Goal: Information Seeking & Learning: Find specific fact

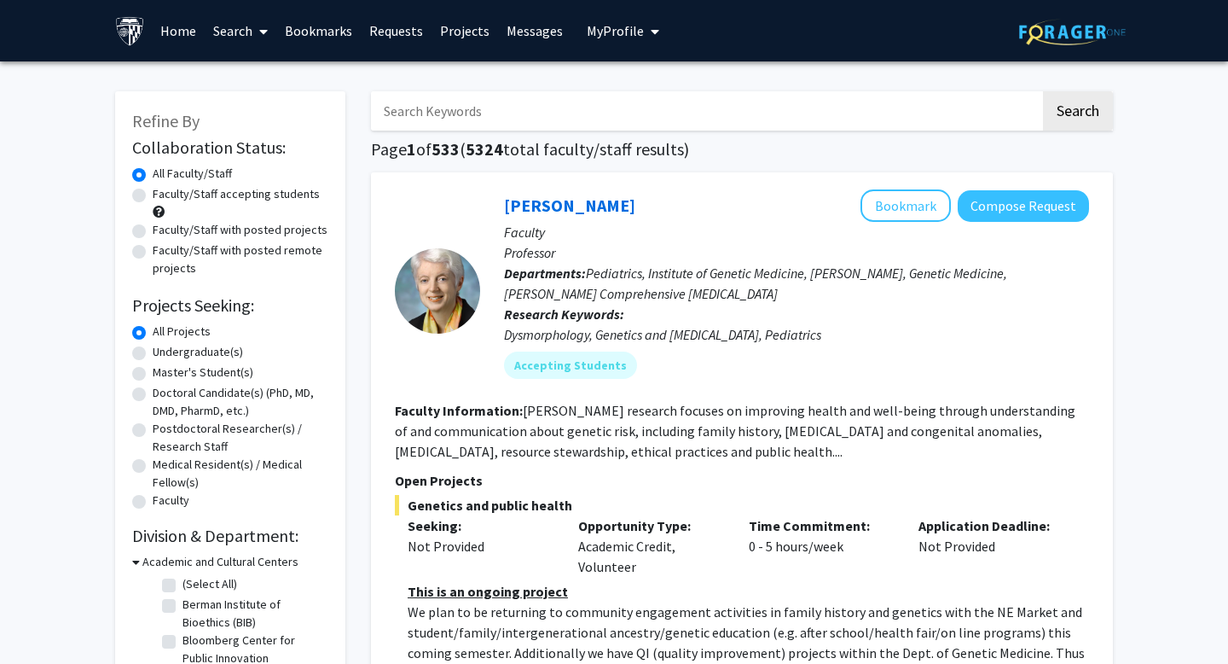
click at [302, 233] on label "Faculty/Staff with posted projects" at bounding box center [240, 230] width 175 height 18
click at [164, 232] on input "Faculty/Staff with posted projects" at bounding box center [158, 226] width 11 height 11
radio input "true"
click at [288, 258] on label "Faculty/Staff with posted remote projects" at bounding box center [241, 259] width 176 height 36
click at [164, 252] on input "Faculty/Staff with posted remote projects" at bounding box center [158, 246] width 11 height 11
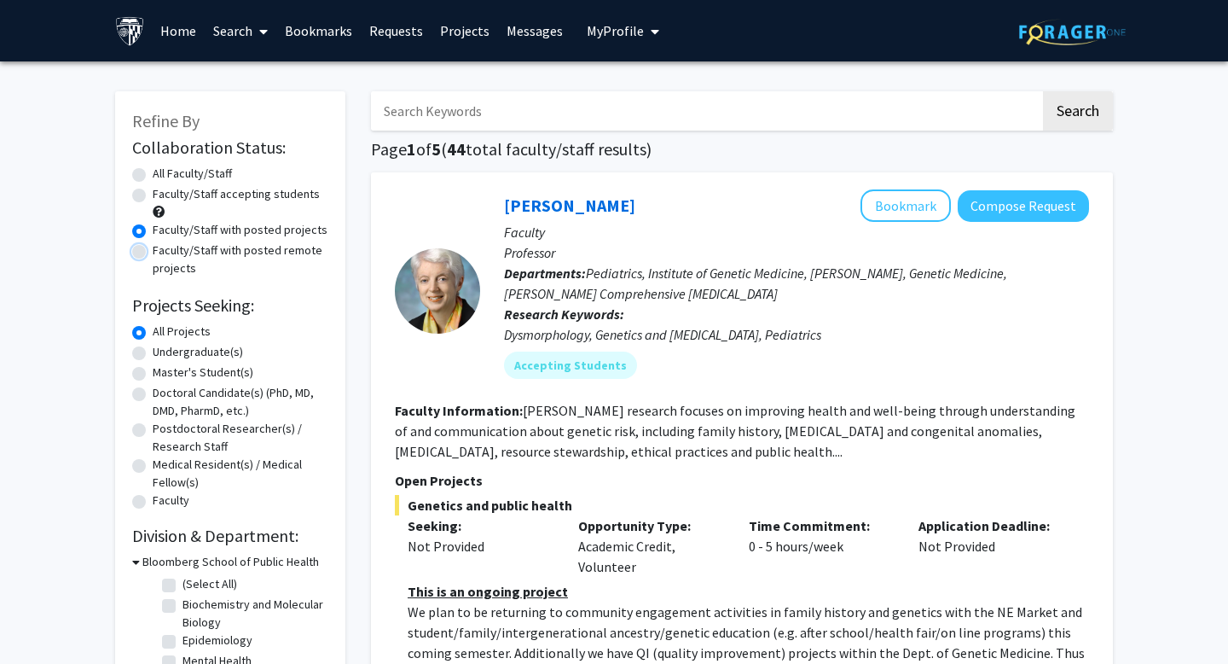
radio input "true"
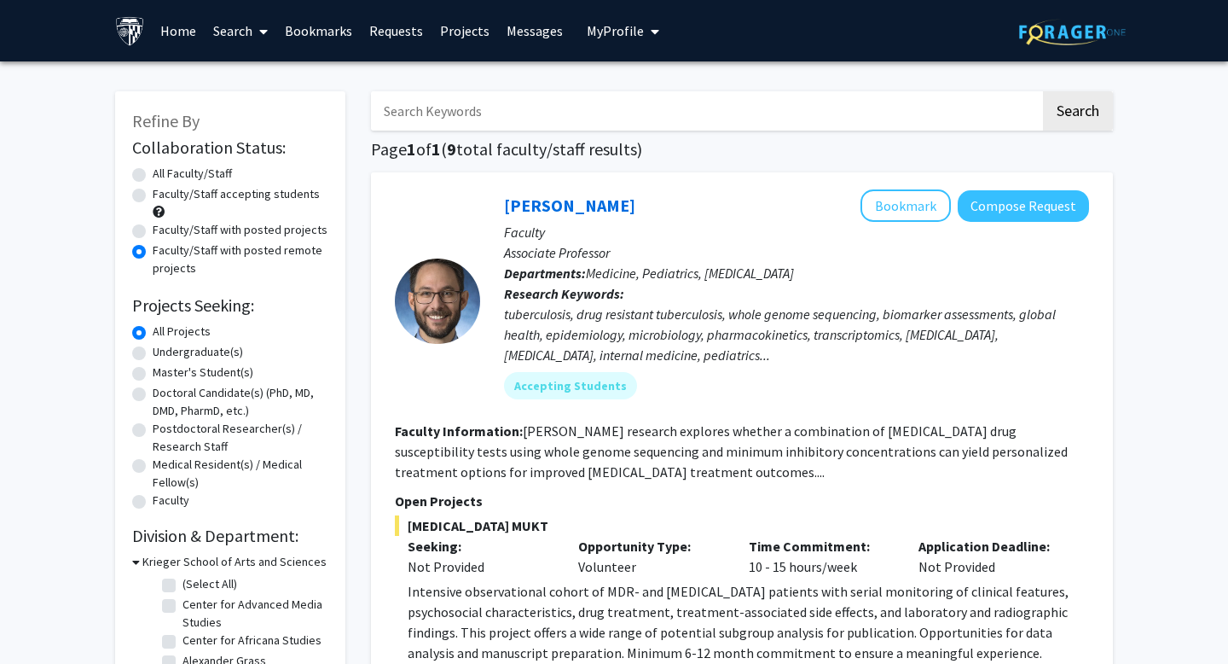
click at [180, 351] on label "Undergraduate(s)" at bounding box center [198, 352] width 90 height 18
click at [164, 351] on input "Undergraduate(s)" at bounding box center [158, 348] width 11 height 11
radio input "true"
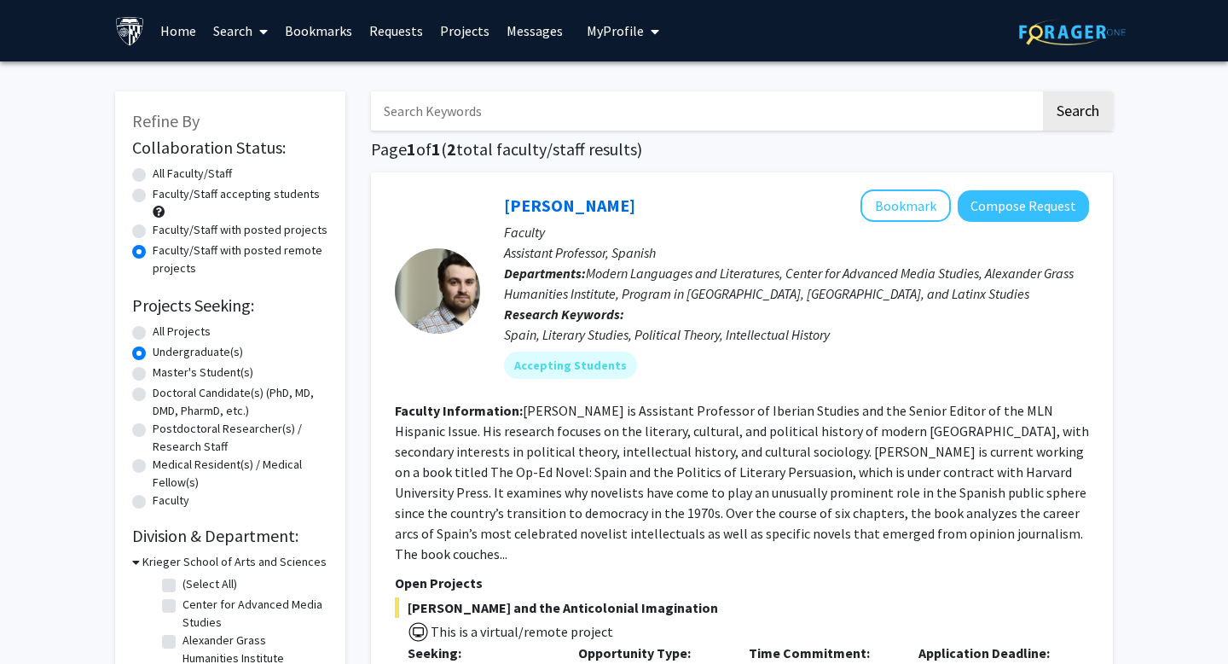
click at [241, 239] on div "Faculty/Staff with posted projects" at bounding box center [230, 231] width 196 height 20
click at [241, 231] on label "Faculty/Staff with posted projects" at bounding box center [240, 230] width 175 height 18
click at [164, 231] on input "Faculty/Staff with posted projects" at bounding box center [158, 226] width 11 height 11
radio input "true"
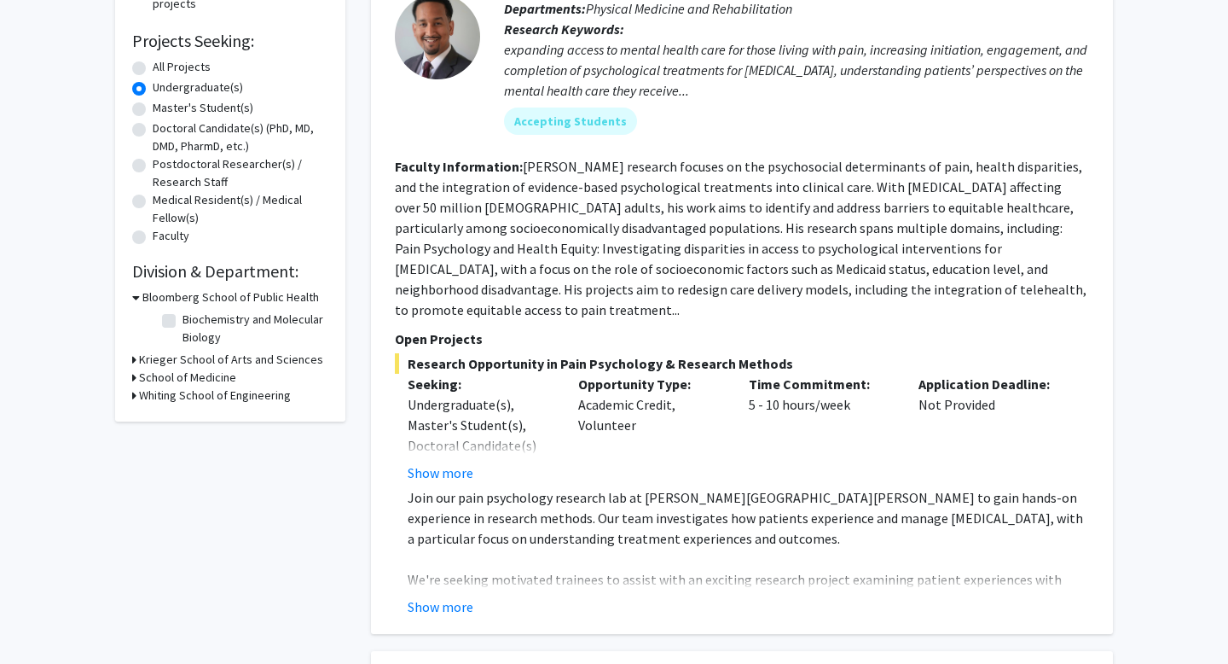
scroll to position [283, 0]
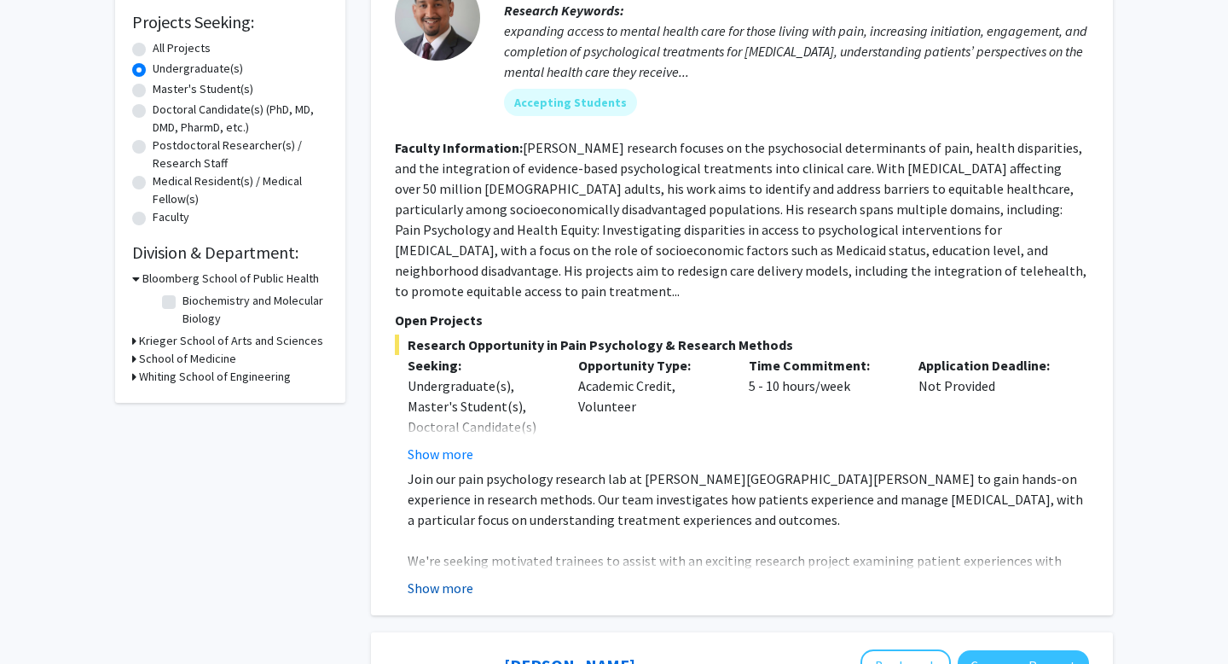
click at [439, 577] on button "Show more" at bounding box center [441, 587] width 66 height 20
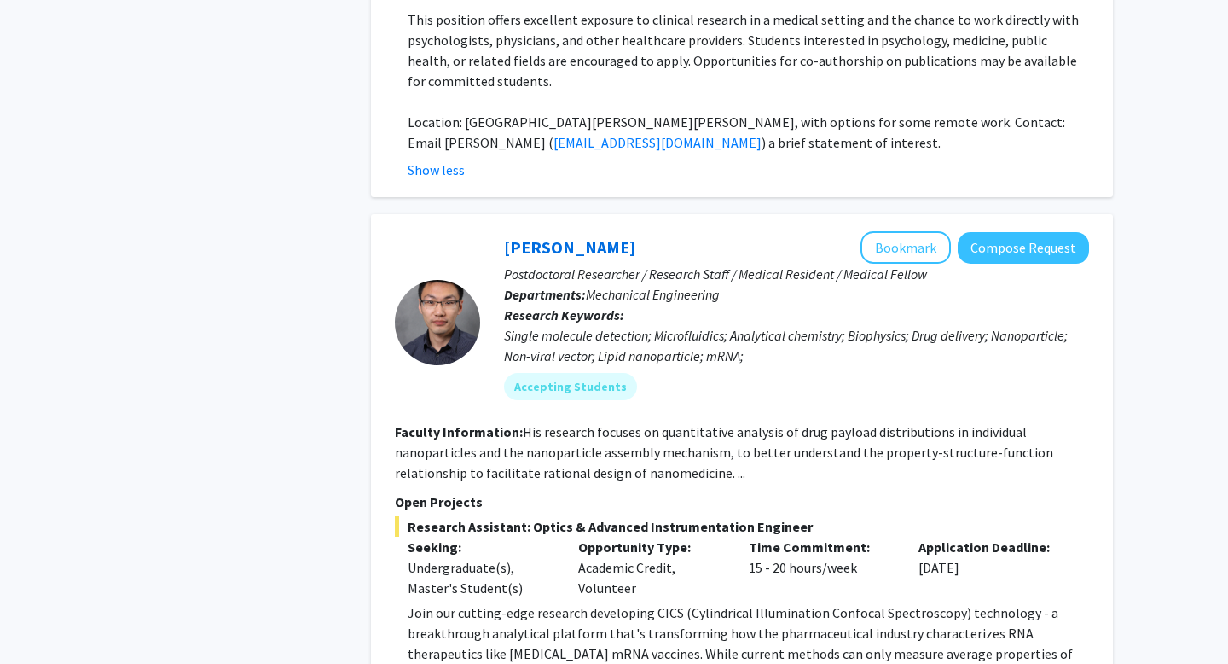
scroll to position [0, 0]
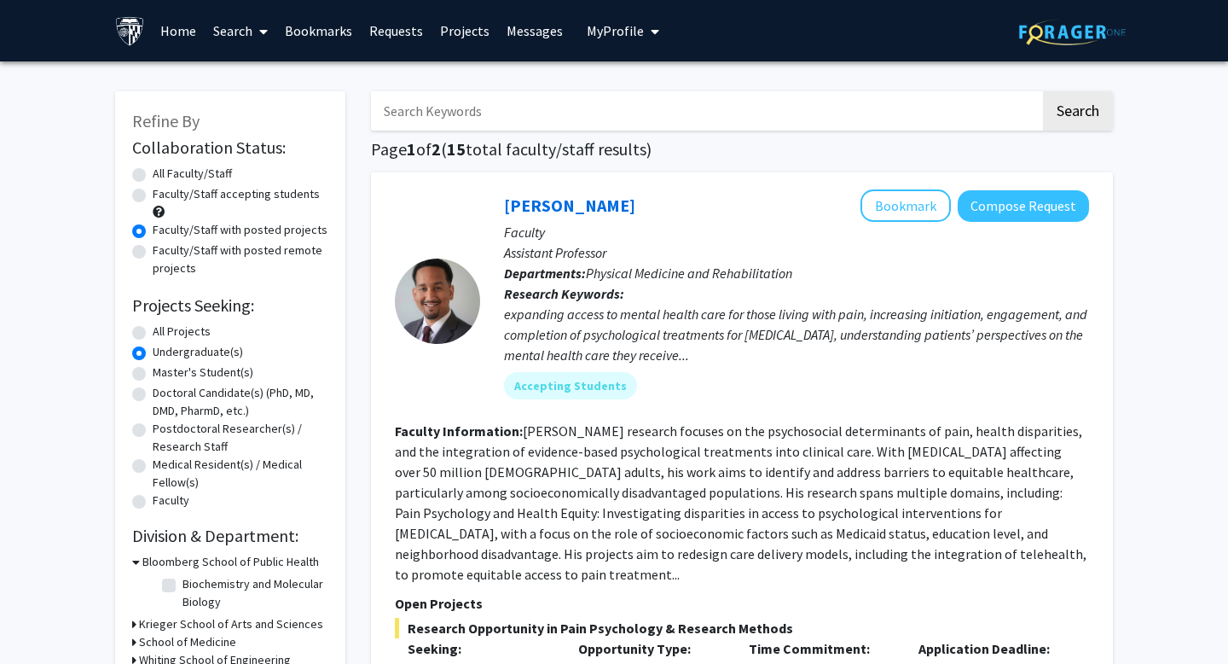
click at [198, 173] on label "All Faculty/Staff" at bounding box center [192, 174] width 79 height 18
click at [164, 173] on input "All Faculty/Staff" at bounding box center [158, 170] width 11 height 11
radio input "true"
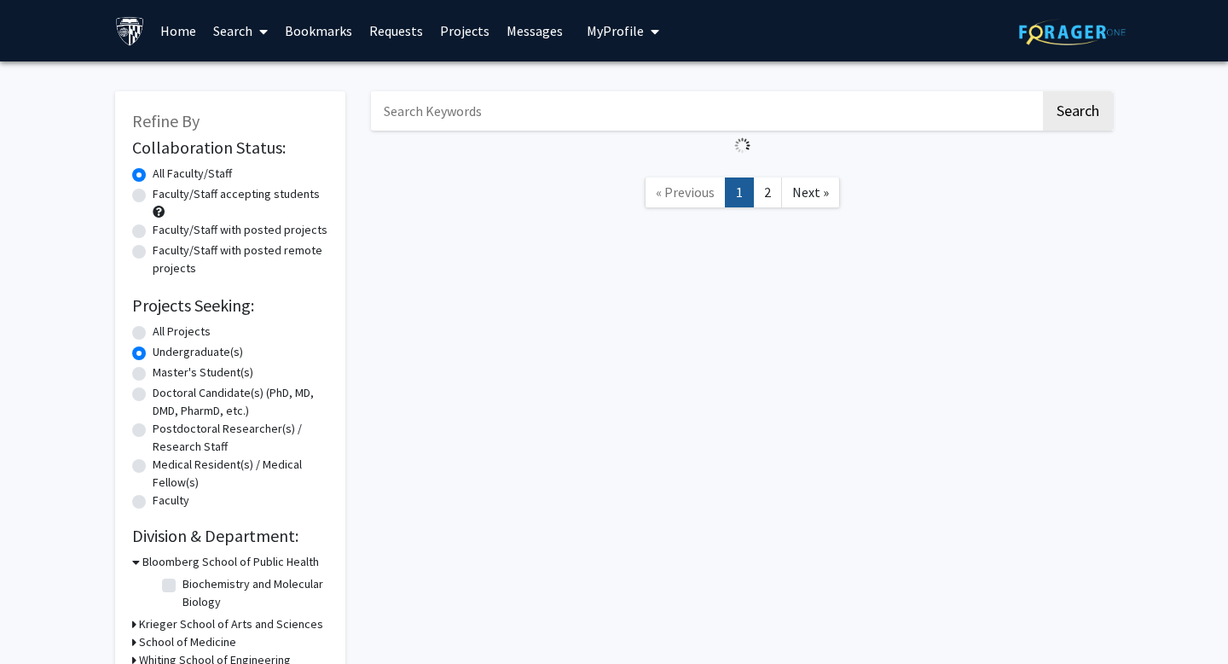
click at [439, 107] on input "Search Keywords" at bounding box center [706, 110] width 670 height 39
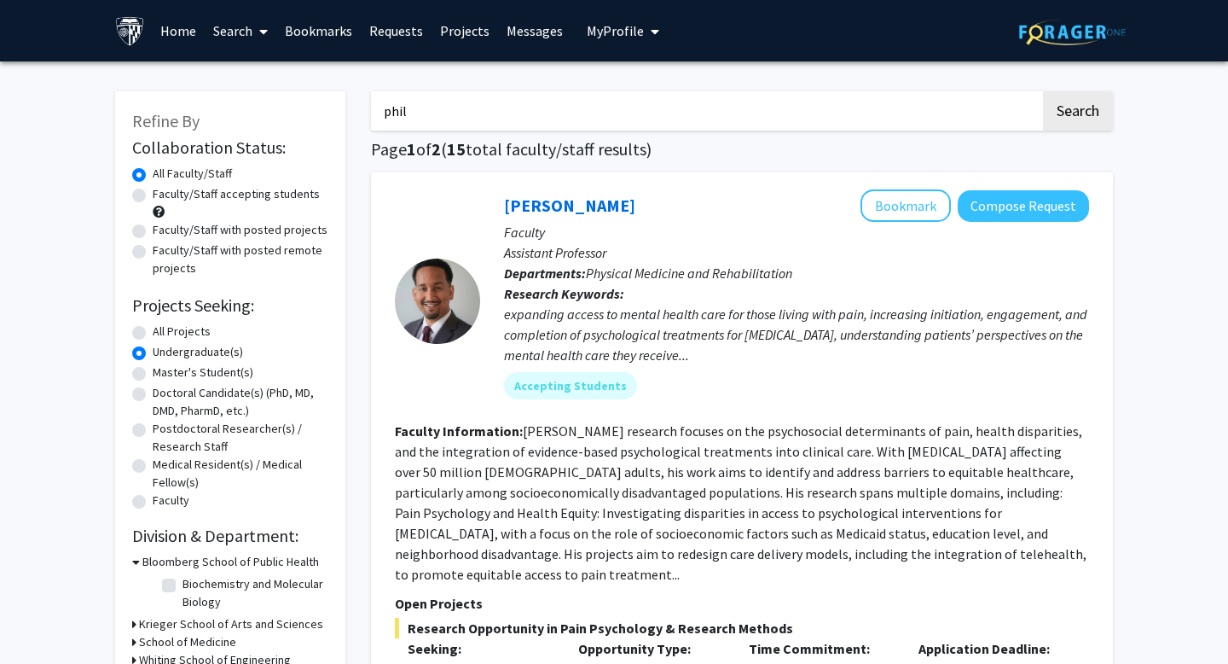
type input "phil"
click at [168, 328] on label "All Projects" at bounding box center [182, 331] width 58 height 18
click at [164, 328] on input "All Projects" at bounding box center [158, 327] width 11 height 11
radio input "true"
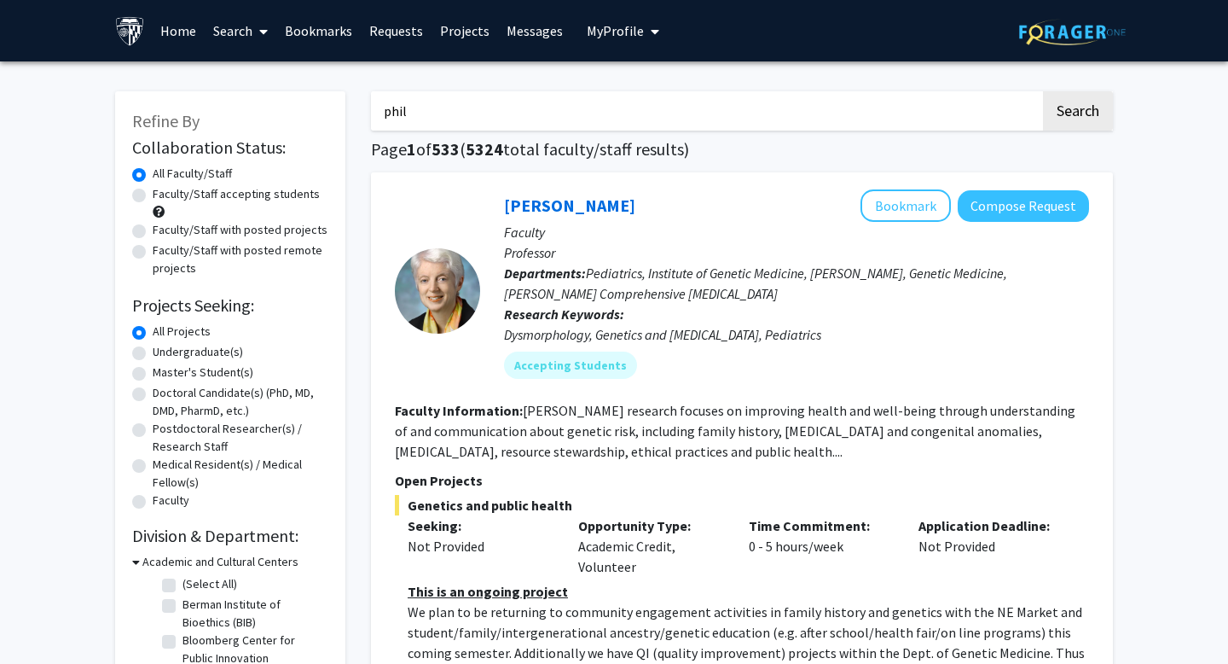
click at [497, 115] on input "phil" at bounding box center [706, 110] width 670 height 39
click at [1043, 91] on button "Search" at bounding box center [1078, 110] width 70 height 39
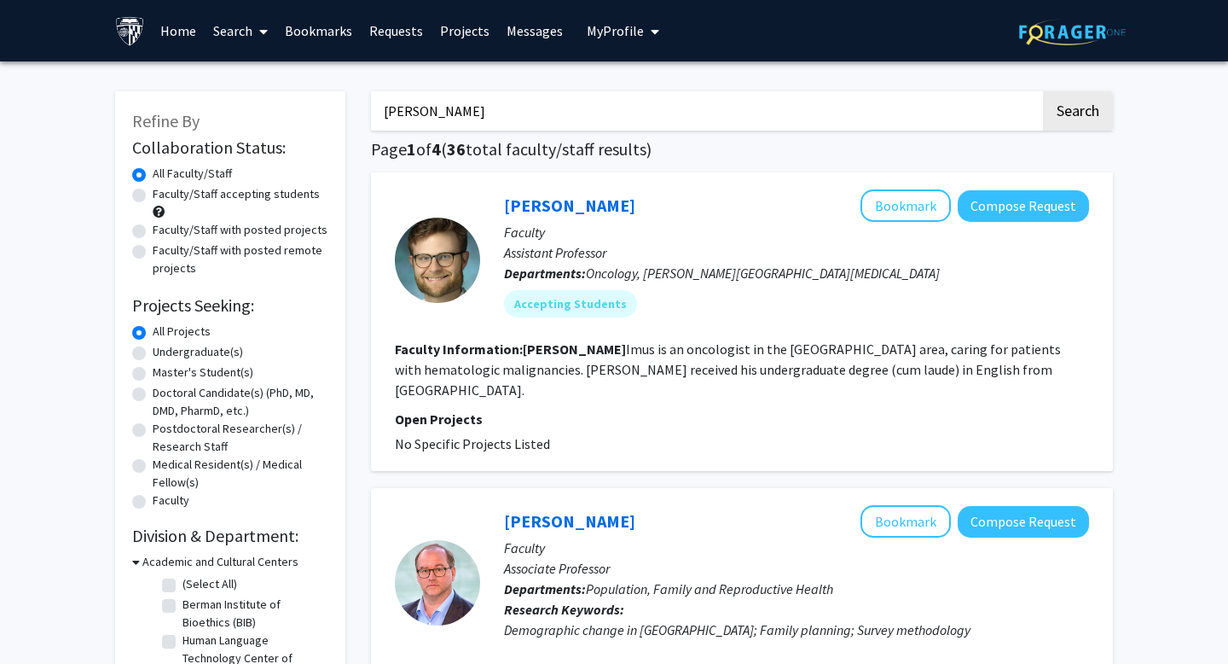
click at [557, 102] on input "[PERSON_NAME]" at bounding box center [706, 110] width 670 height 39
click at [578, 103] on input "[PERSON_NAME]" at bounding box center [706, 110] width 670 height 39
type input "[PERSON_NAME]"
click at [1043, 91] on button "Search" at bounding box center [1078, 110] width 70 height 39
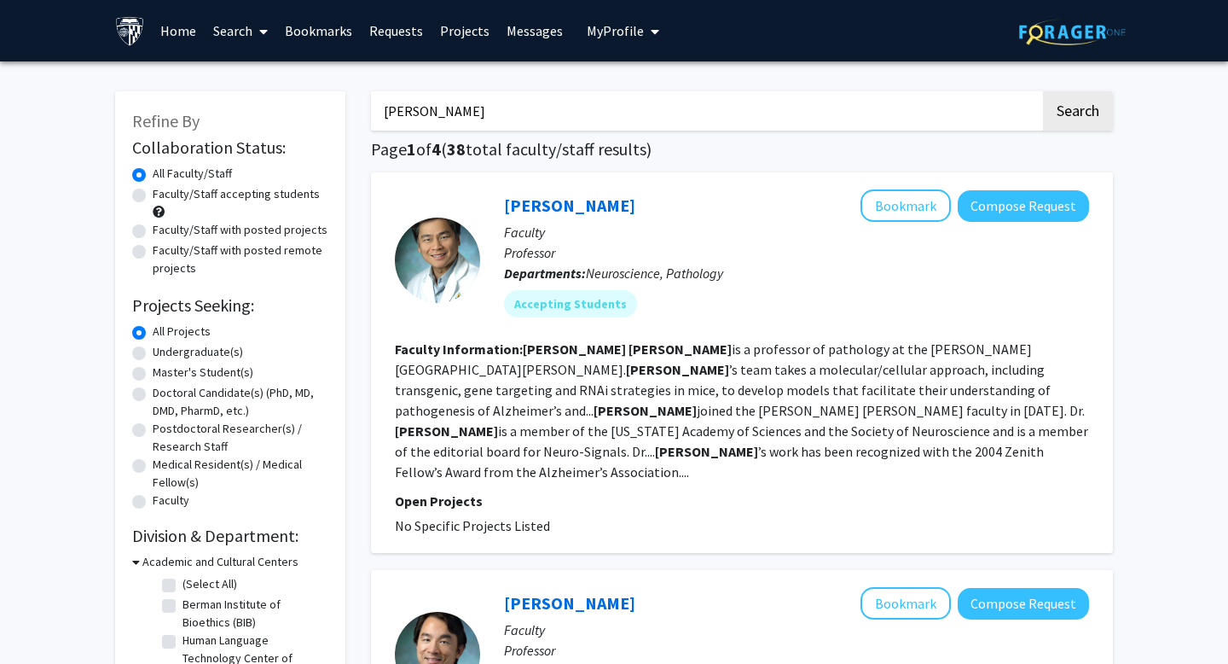
click at [561, 218] on div "[PERSON_NAME] Bookmark Compose Request" at bounding box center [796, 205] width 585 height 32
click at [559, 207] on link "[PERSON_NAME]" at bounding box center [569, 204] width 131 height 21
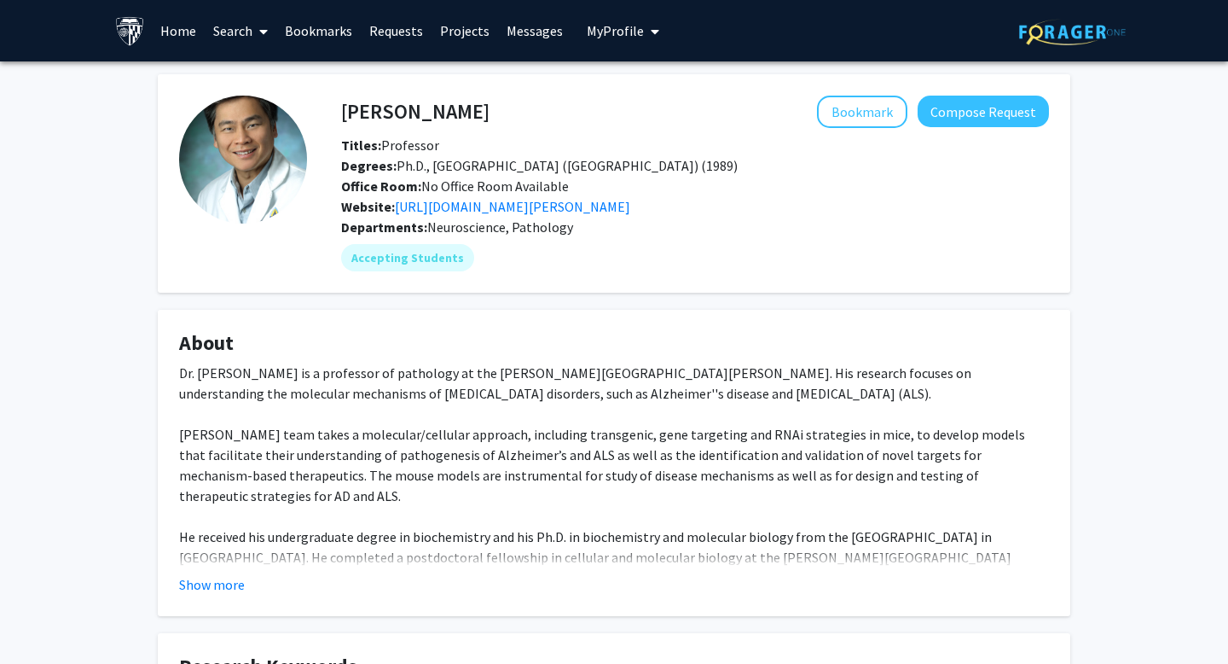
click at [252, 581] on div "Show more" at bounding box center [614, 584] width 870 height 20
click at [235, 585] on button "Show more" at bounding box center [212, 584] width 66 height 20
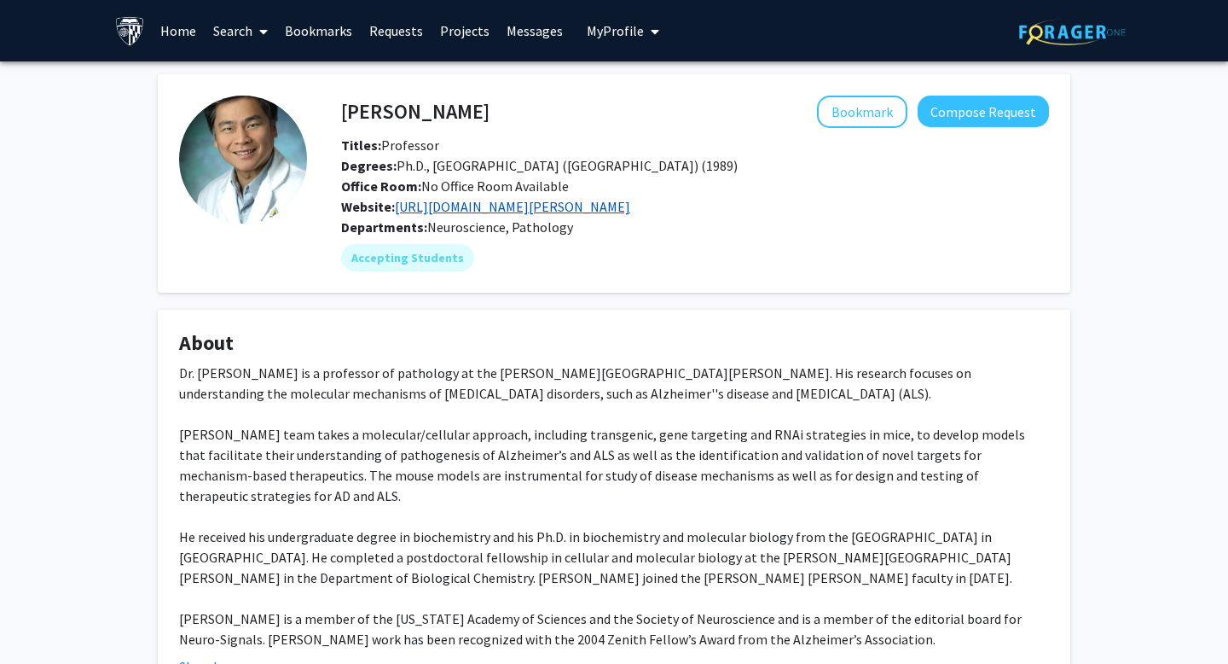
click at [467, 205] on link "[URL][DOMAIN_NAME][PERSON_NAME]" at bounding box center [512, 206] width 235 height 17
click at [469, 25] on link "Projects" at bounding box center [465, 31] width 67 height 60
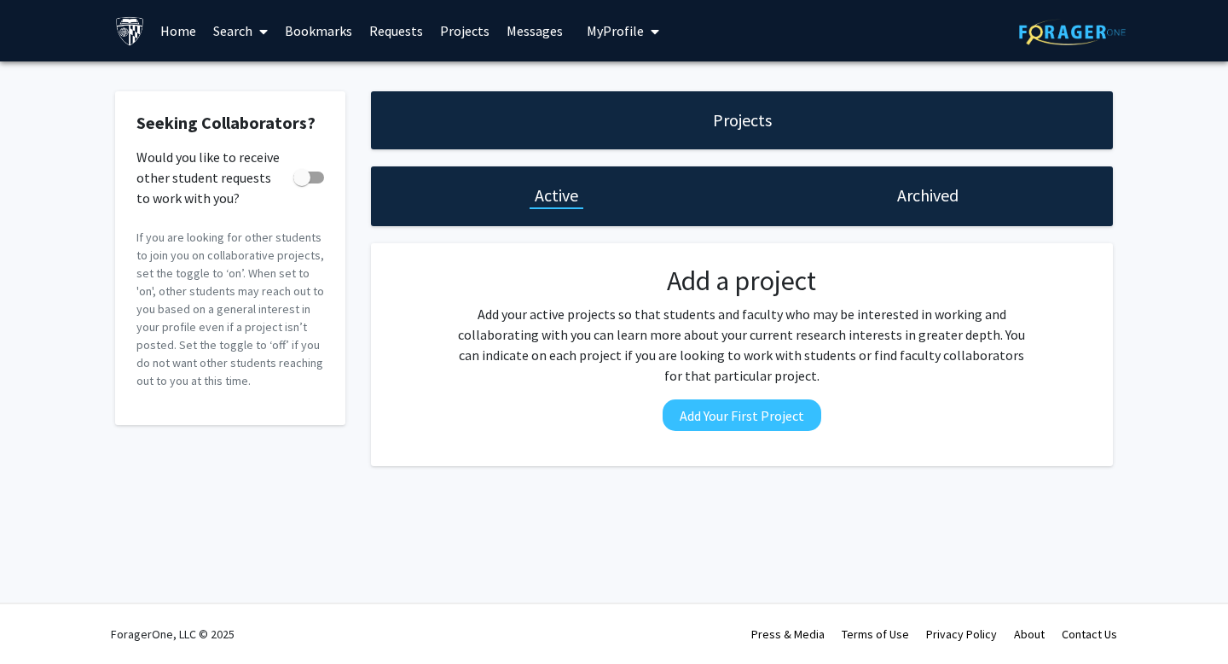
click at [340, 33] on link "Bookmarks" at bounding box center [318, 31] width 84 height 60
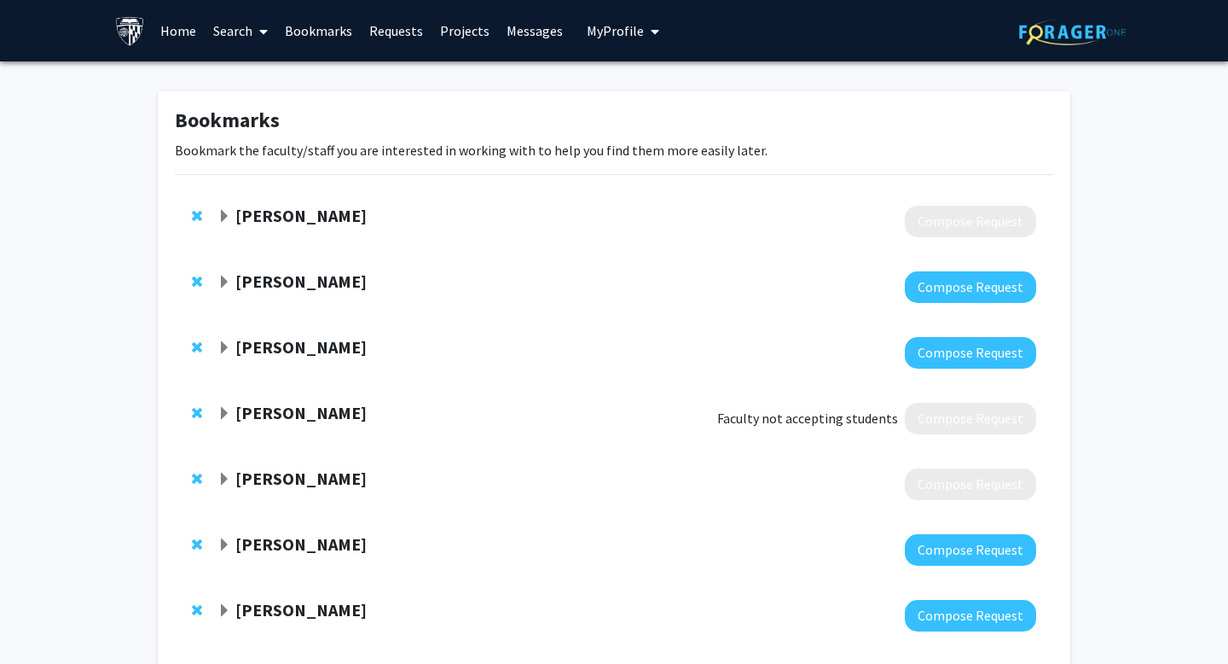
click at [299, 207] on strong "[PERSON_NAME]" at bounding box center [300, 215] width 131 height 21
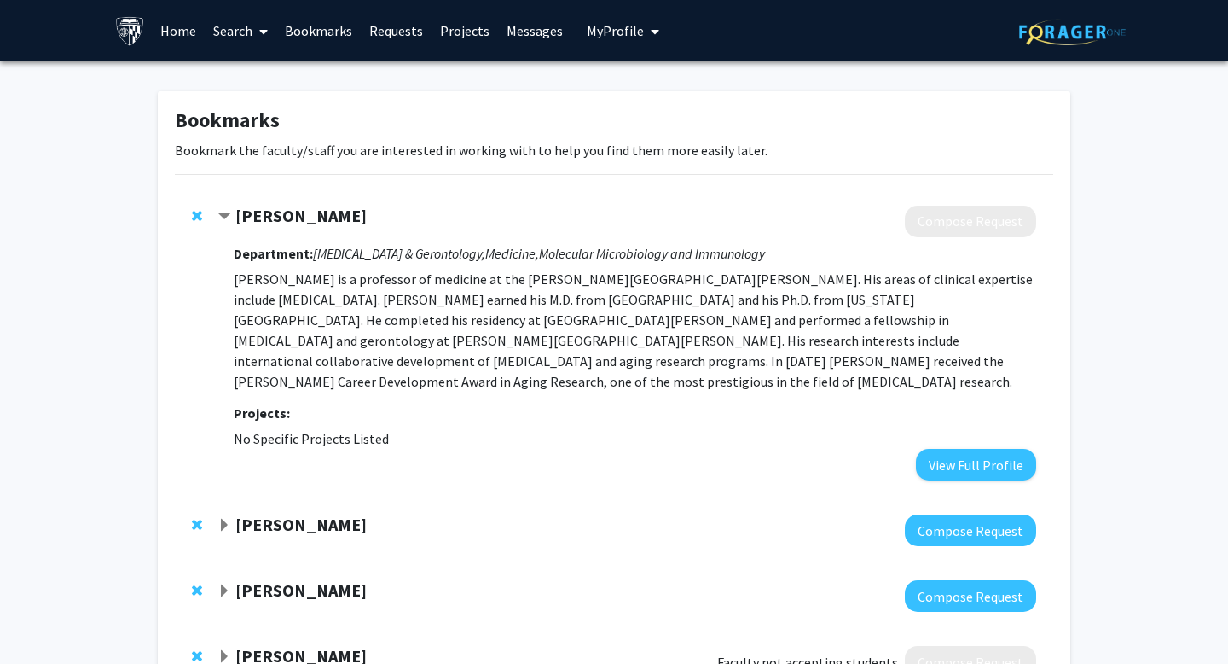
click at [971, 189] on div "[PERSON_NAME] Compose Request Department: [MEDICAL_DATA] & Gerontology, Medicin…" at bounding box center [614, 343] width 879 height 309
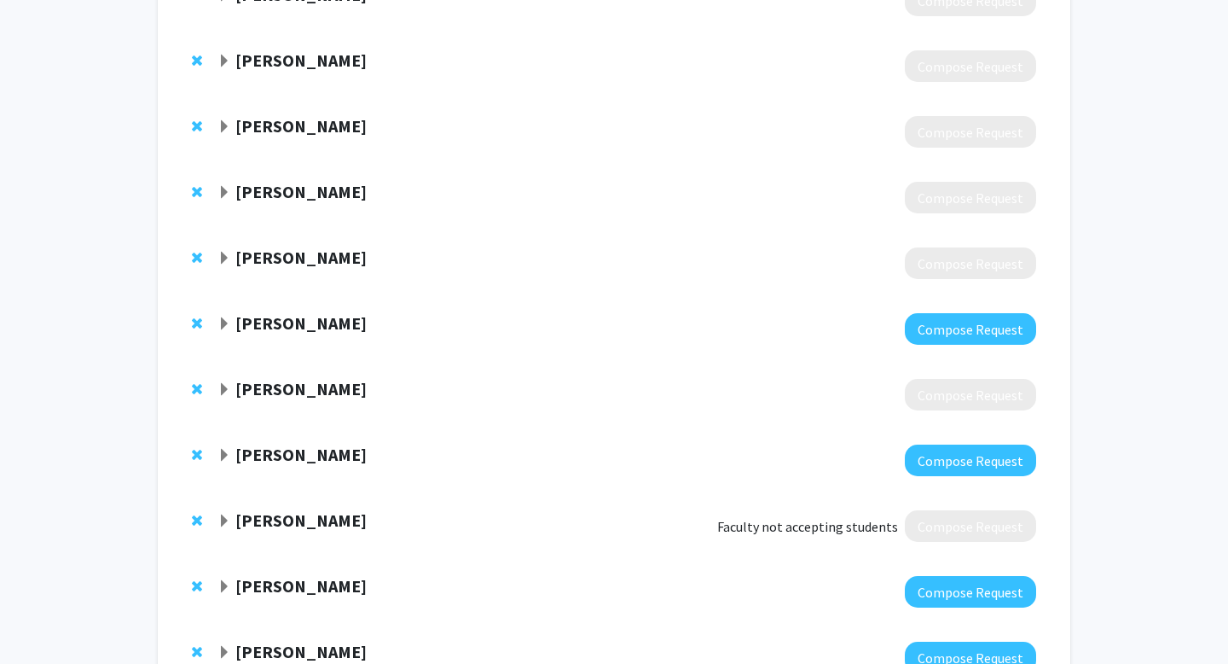
scroll to position [1299, 0]
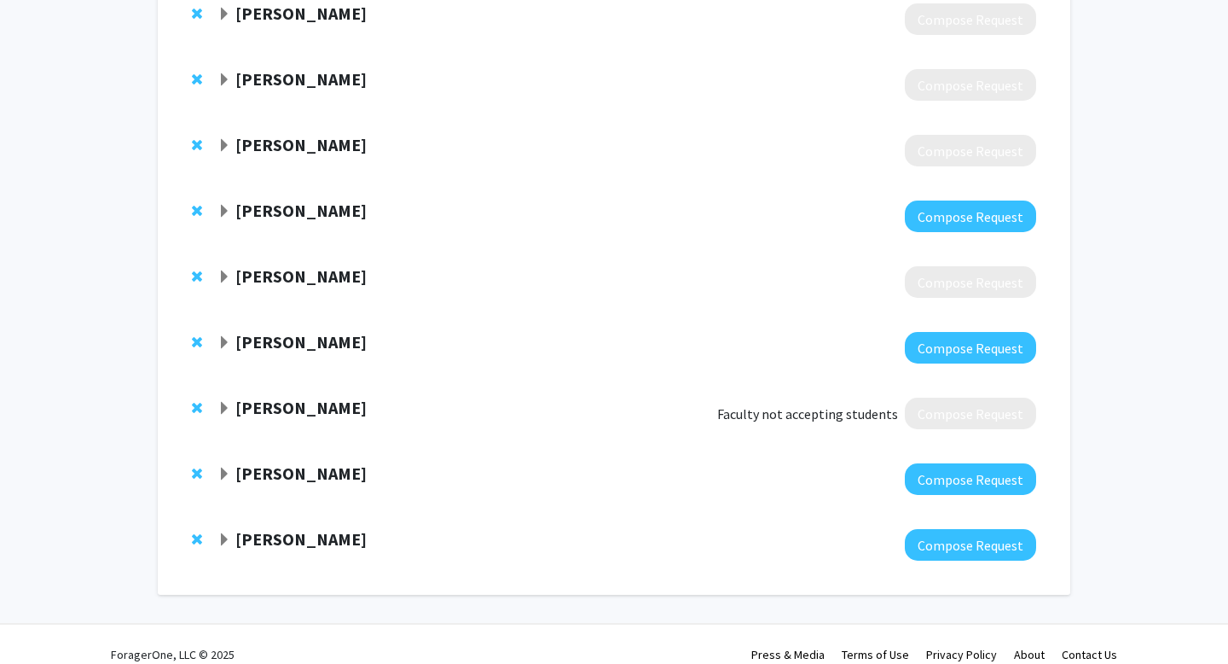
click at [795, 446] on div "[PERSON_NAME] Compose Request" at bounding box center [614, 479] width 879 height 66
click at [526, 399] on div at bounding box center [627, 413] width 819 height 32
click at [325, 400] on div at bounding box center [627, 413] width 819 height 32
click at [322, 397] on strong "[PERSON_NAME]" at bounding box center [300, 407] width 131 height 21
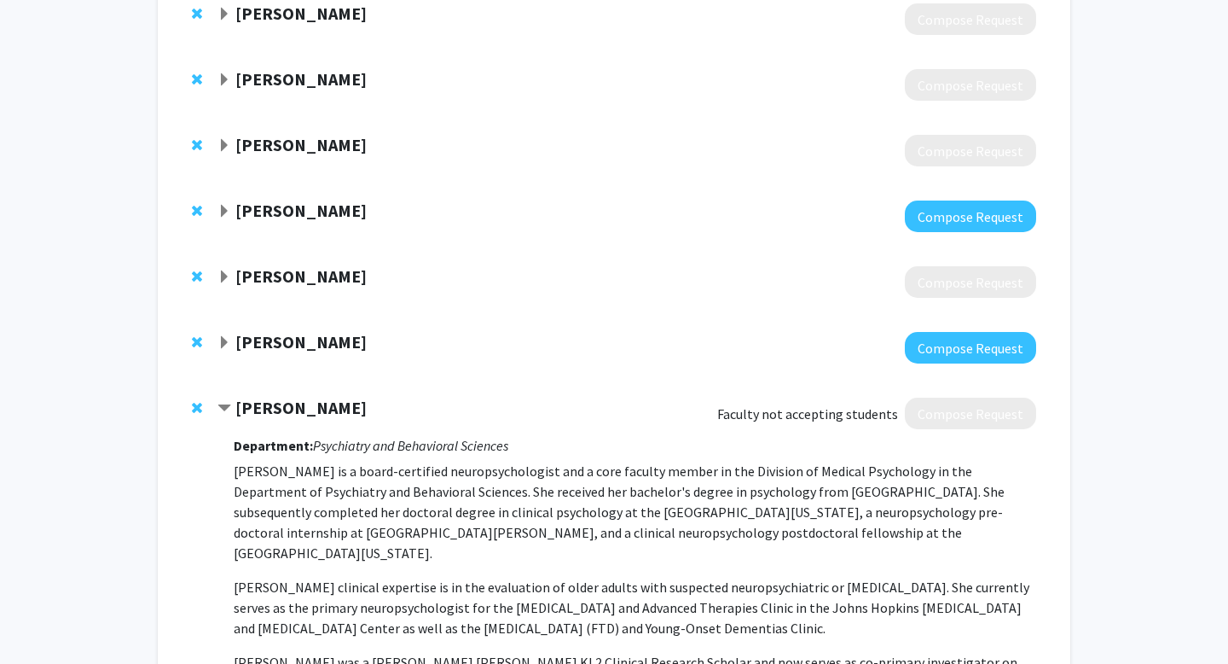
click at [322, 397] on strong "[PERSON_NAME]" at bounding box center [300, 407] width 131 height 21
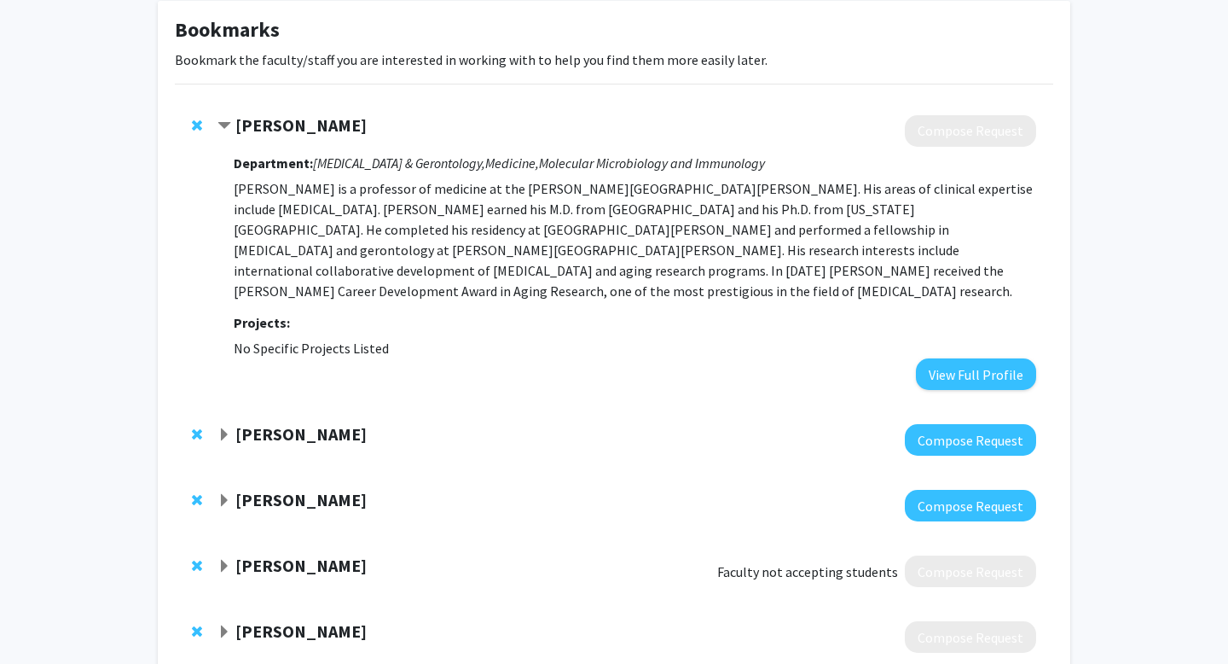
scroll to position [90, 0]
click at [293, 128] on strong "[PERSON_NAME]" at bounding box center [300, 125] width 131 height 21
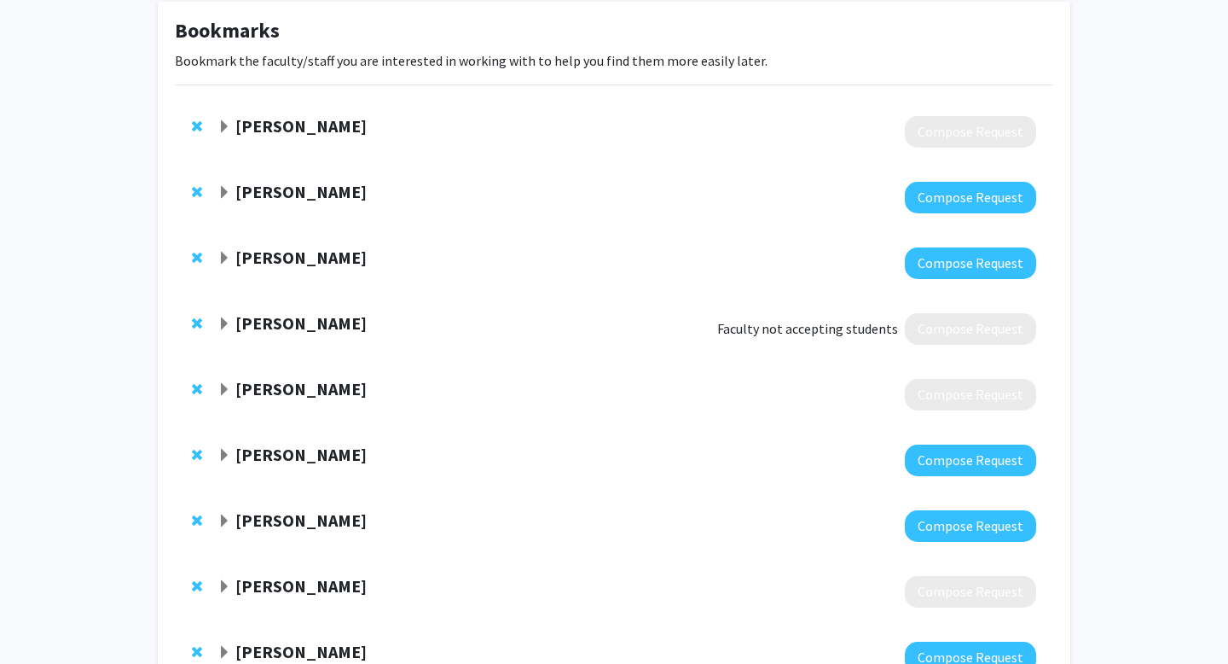
scroll to position [0, 0]
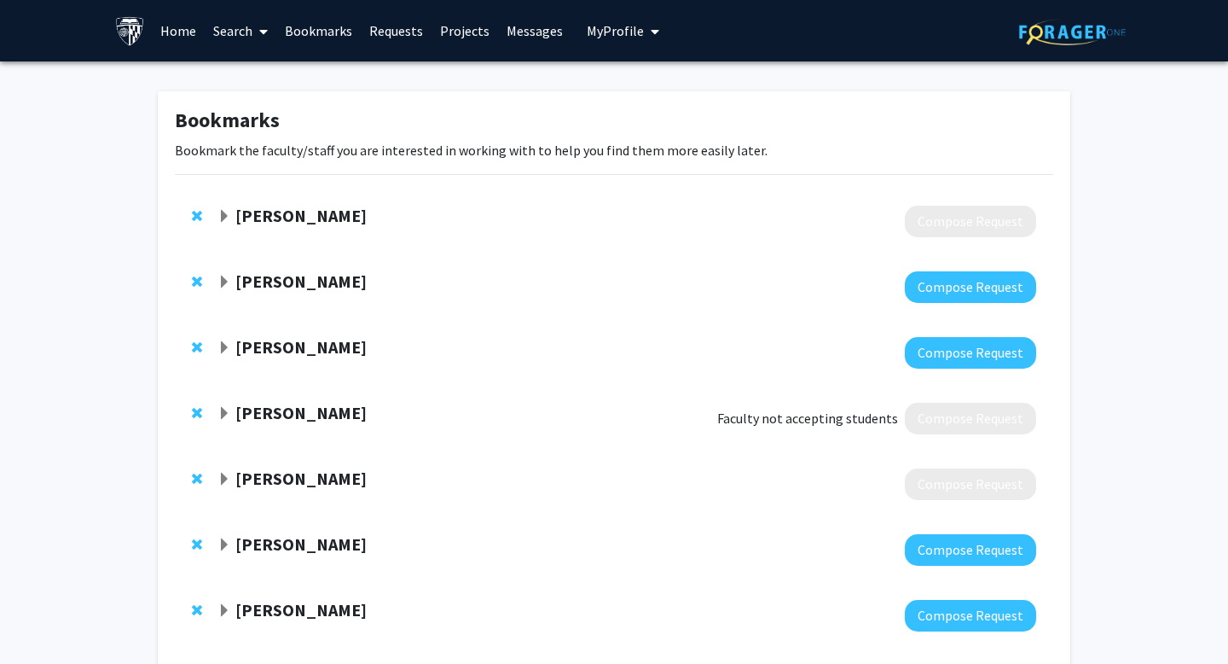
click at [231, 30] on link "Search" at bounding box center [241, 31] width 72 height 60
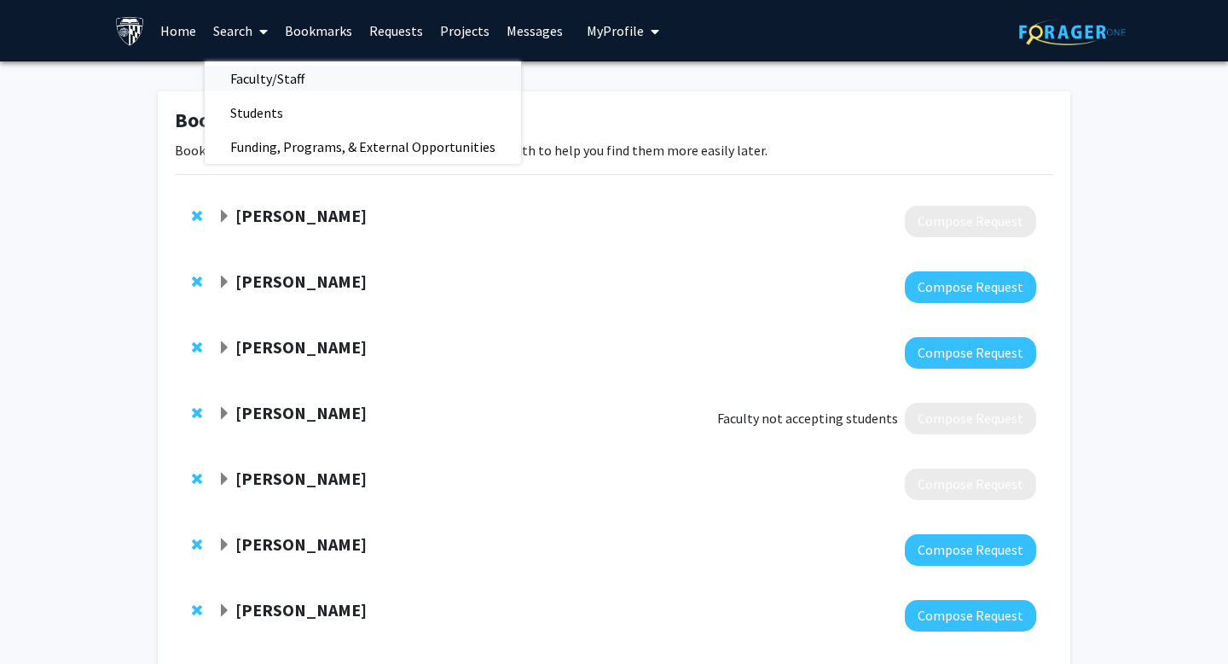
click at [260, 67] on span "Faculty/Staff" at bounding box center [267, 78] width 125 height 34
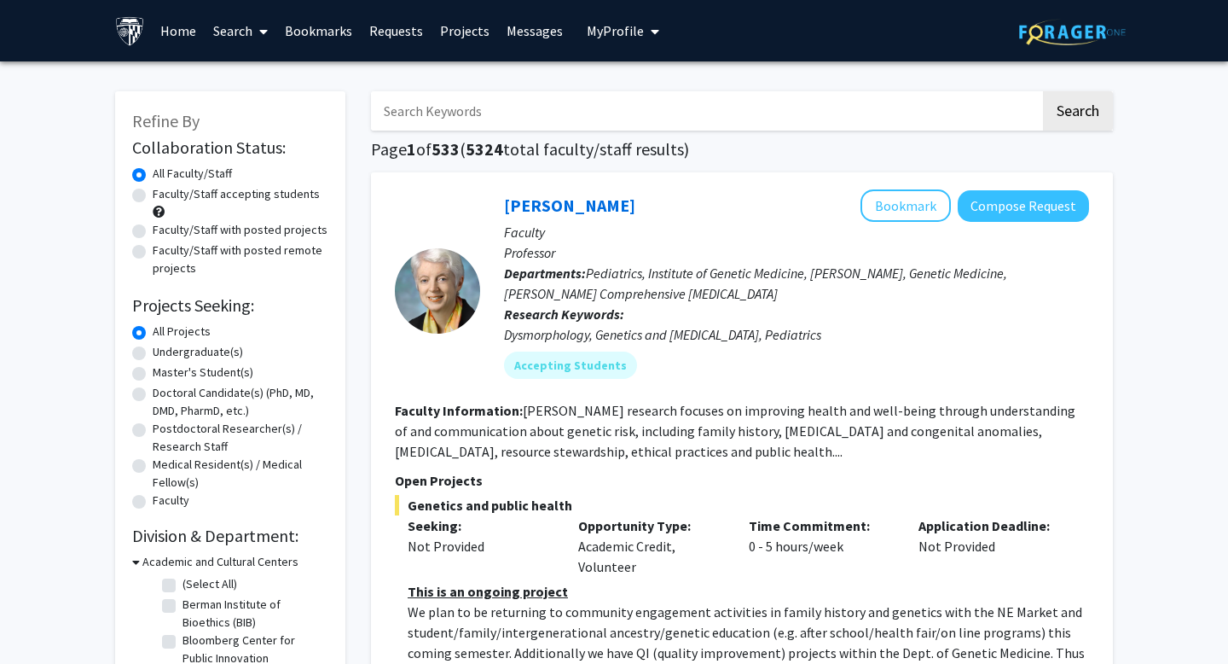
click at [458, 96] on input "Search Keywords" at bounding box center [706, 110] width 670 height 39
type input "[PERSON_NAME]"
click at [1043, 91] on button "Search" at bounding box center [1078, 110] width 70 height 39
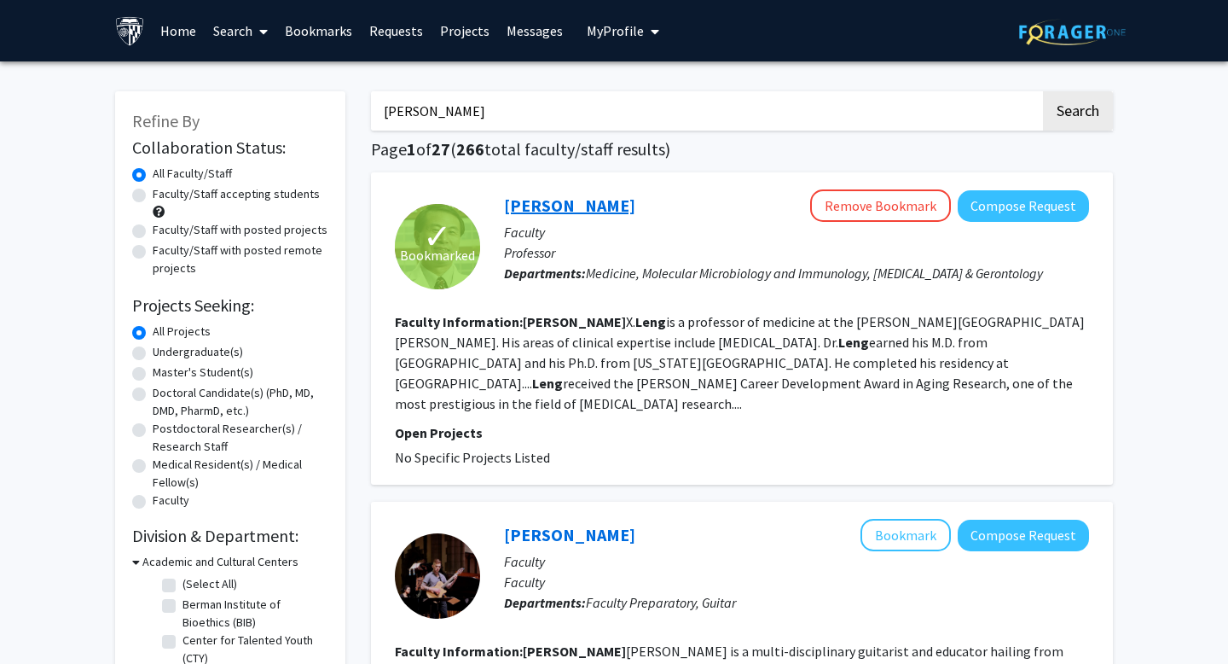
click at [543, 206] on link "[PERSON_NAME]" at bounding box center [569, 204] width 131 height 21
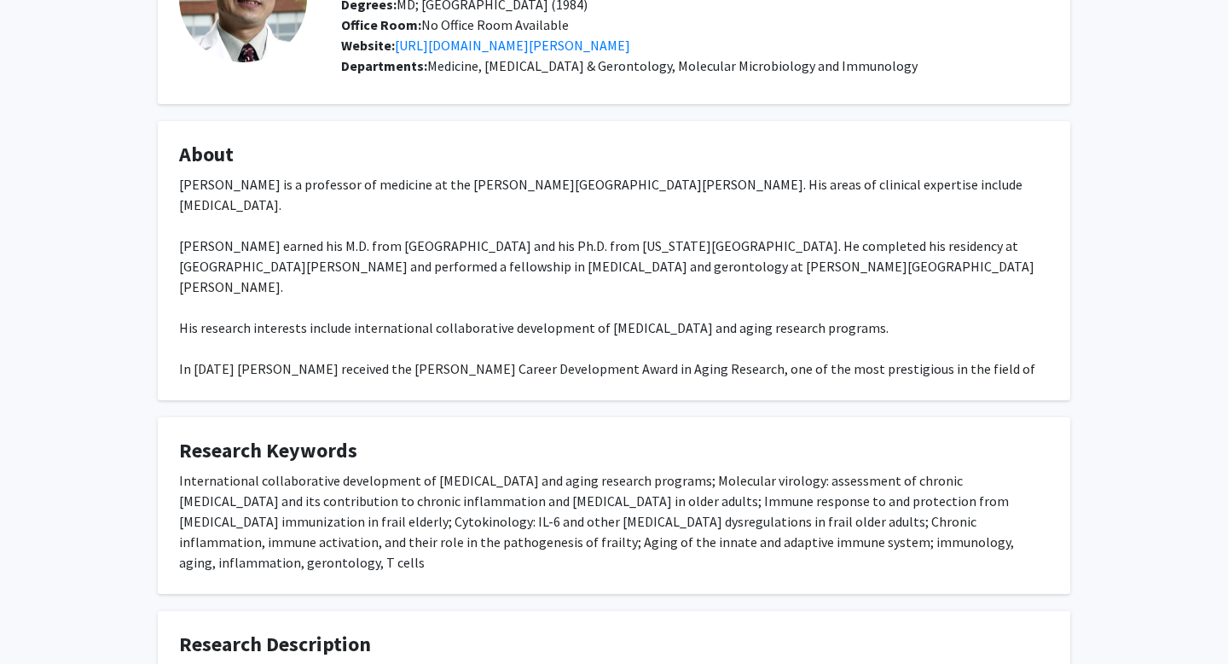
scroll to position [268, 0]
